Goal: Task Accomplishment & Management: Complete application form

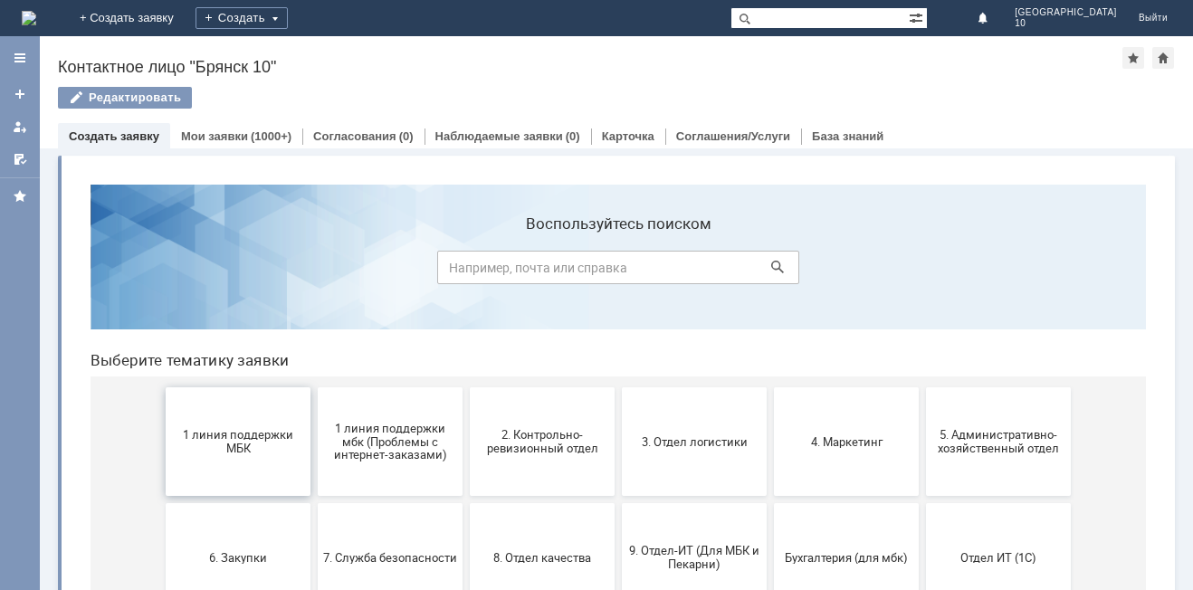
click at [242, 434] on span "1 линия поддержки МБК" at bounding box center [238, 441] width 134 height 27
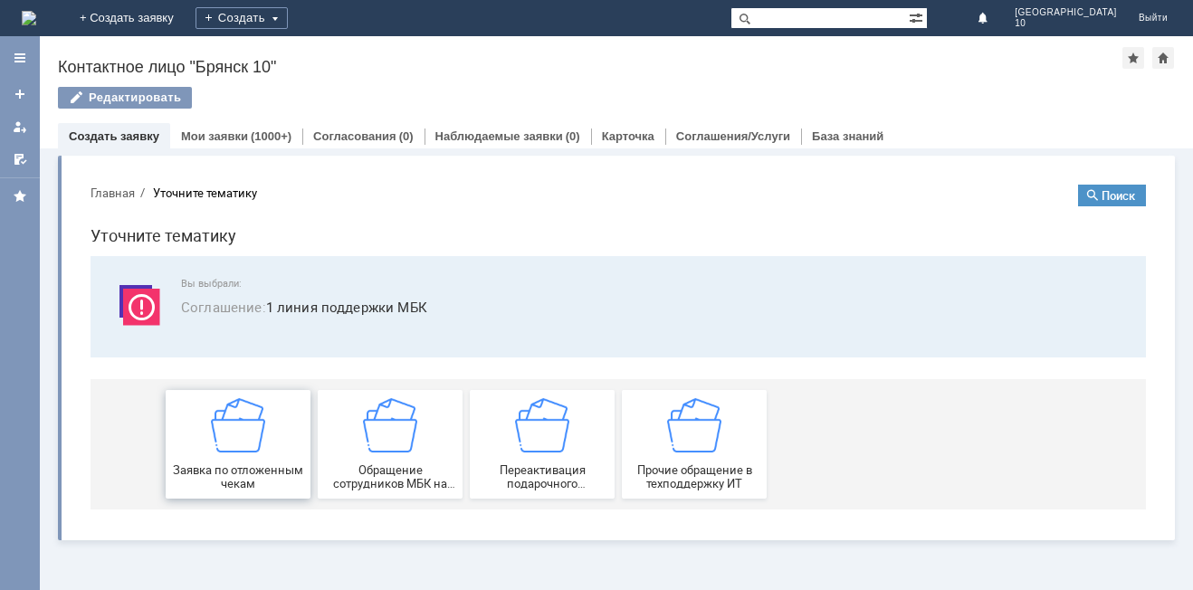
click at [252, 461] on div "Заявка по отложенным чекам" at bounding box center [238, 444] width 134 height 92
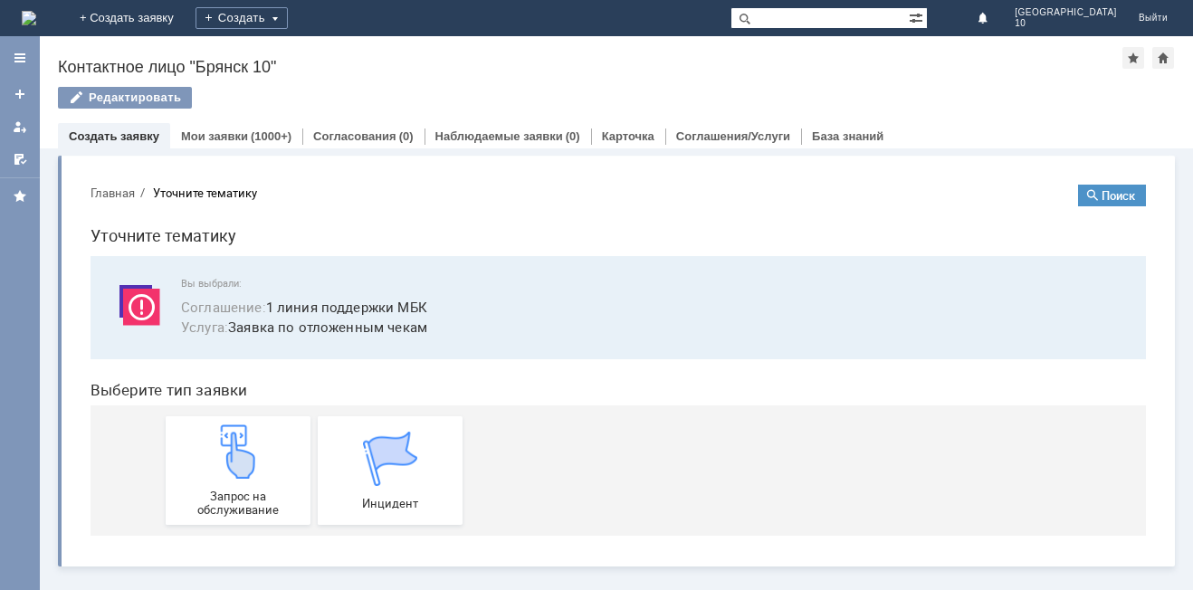
click at [252, 461] on img at bounding box center [238, 451] width 54 height 54
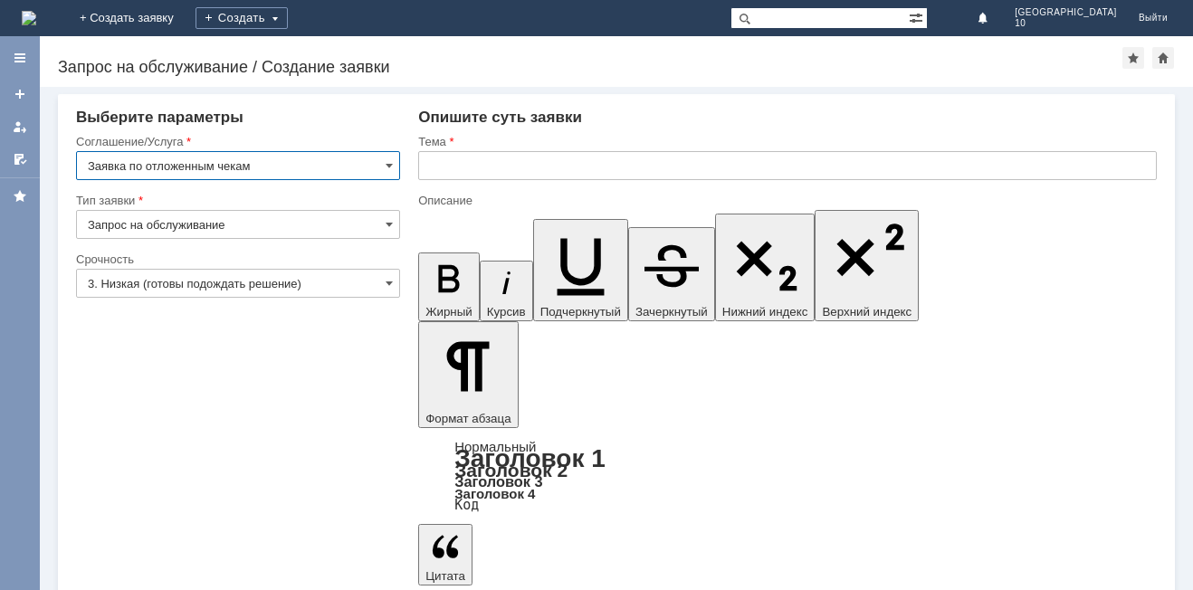
click at [423, 163] on input "text" at bounding box center [787, 165] width 738 height 29
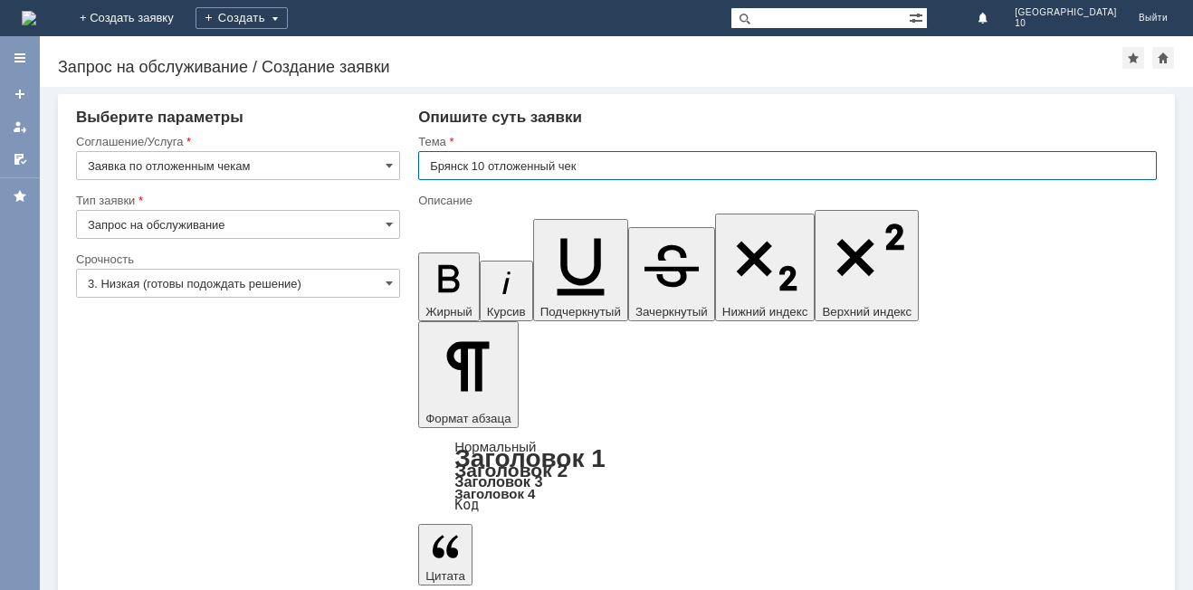
type input "Брянск 10 отложенный чек"
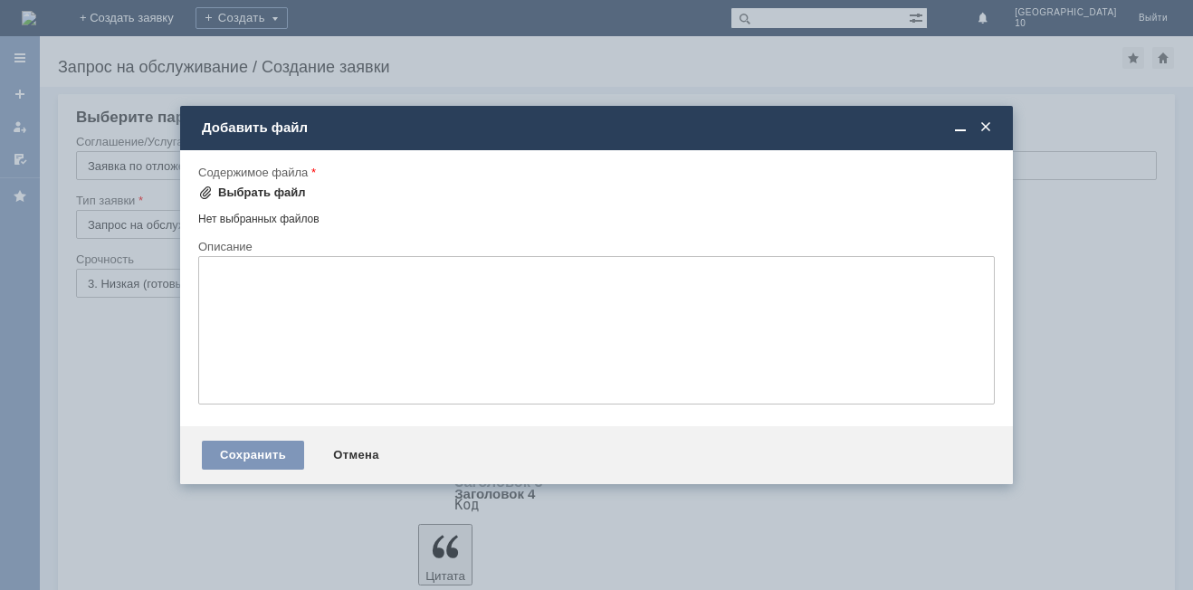
click at [204, 192] on span at bounding box center [205, 192] width 14 height 14
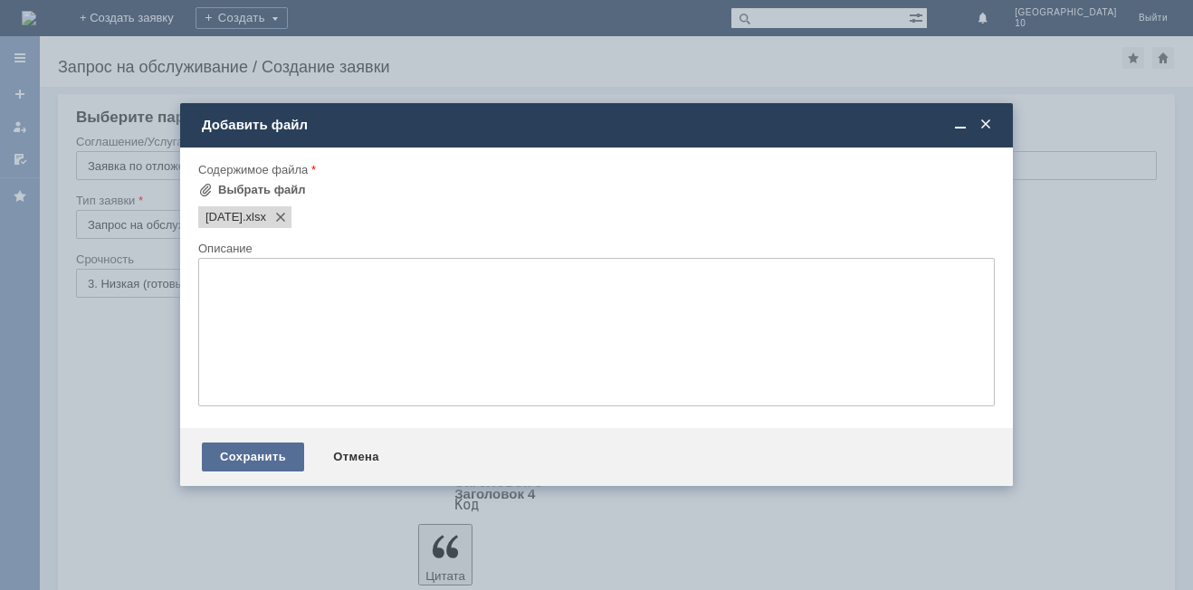
click at [236, 454] on div "Сохранить" at bounding box center [253, 456] width 102 height 29
